Goal: Transaction & Acquisition: Obtain resource

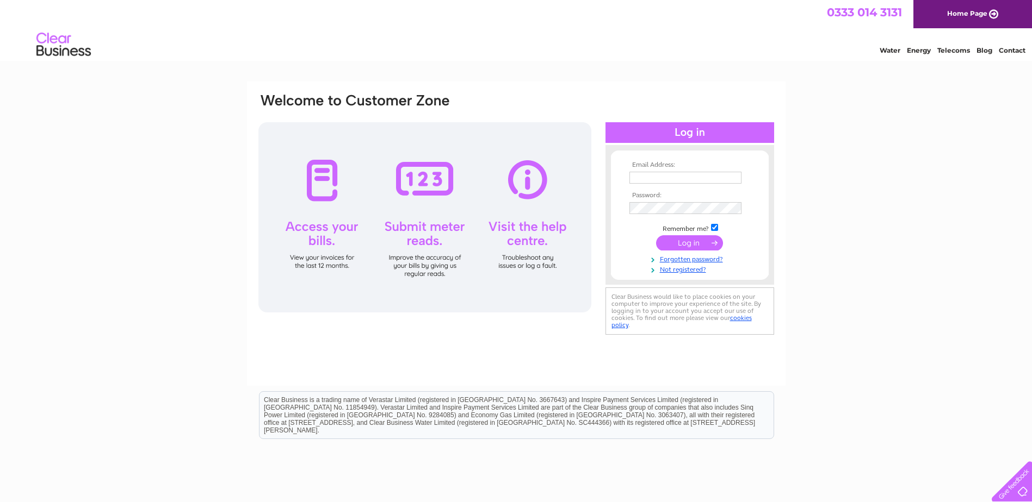
type input "Square-1@btconnect.com"
click at [676, 243] on input "submit" at bounding box center [689, 242] width 67 height 15
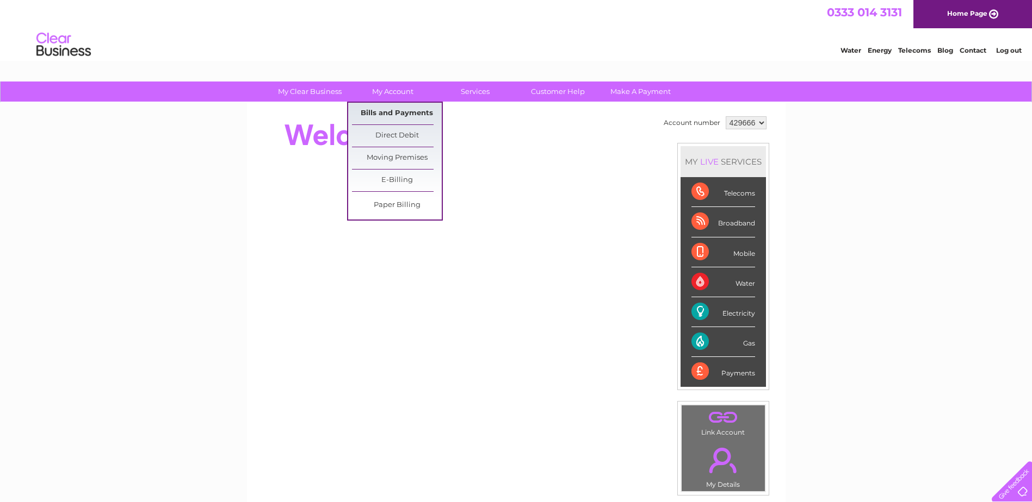
click at [400, 108] on link "Bills and Payments" at bounding box center [397, 114] width 90 height 22
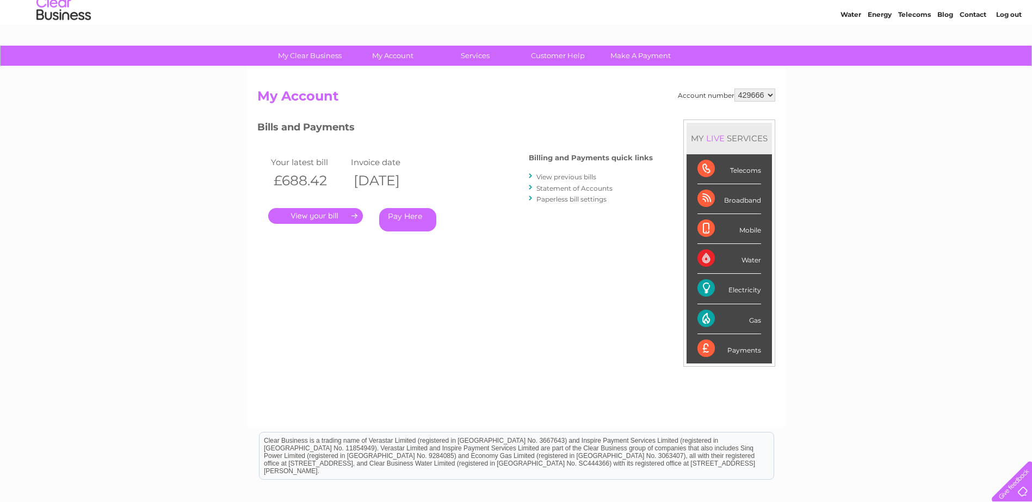
scroll to position [54, 0]
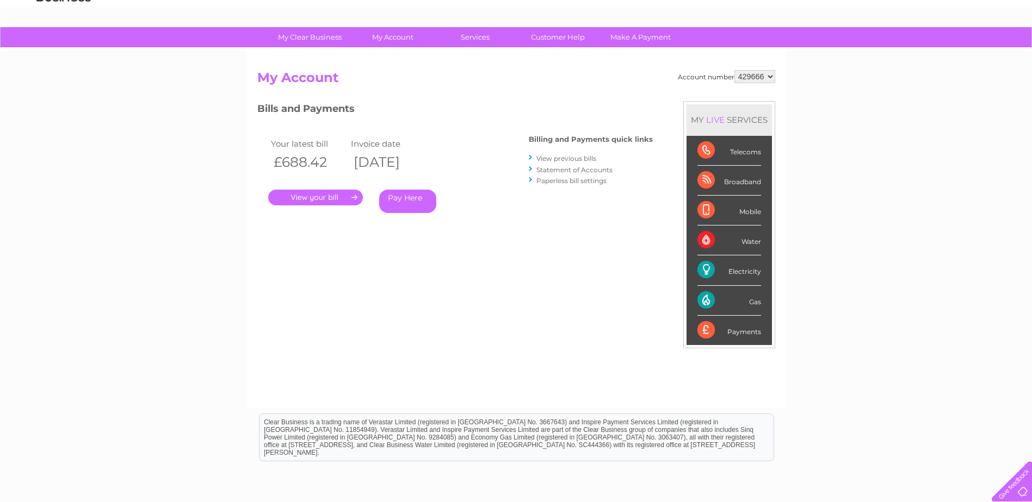
click at [339, 206] on link "." at bounding box center [315, 198] width 95 height 16
click at [339, 195] on link "." at bounding box center [315, 198] width 95 height 16
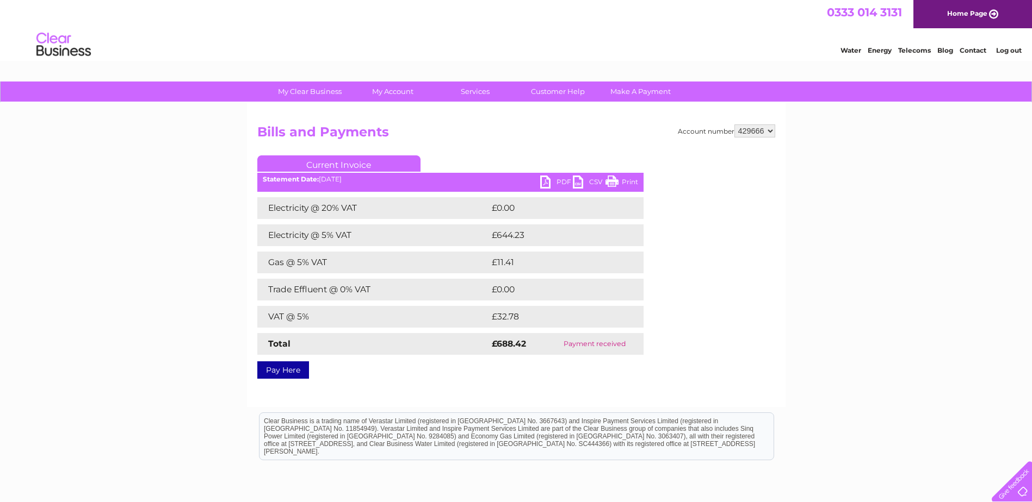
click at [556, 178] on link "PDF" at bounding box center [556, 184] width 33 height 16
